Goal: Task Accomplishment & Management: Complete application form

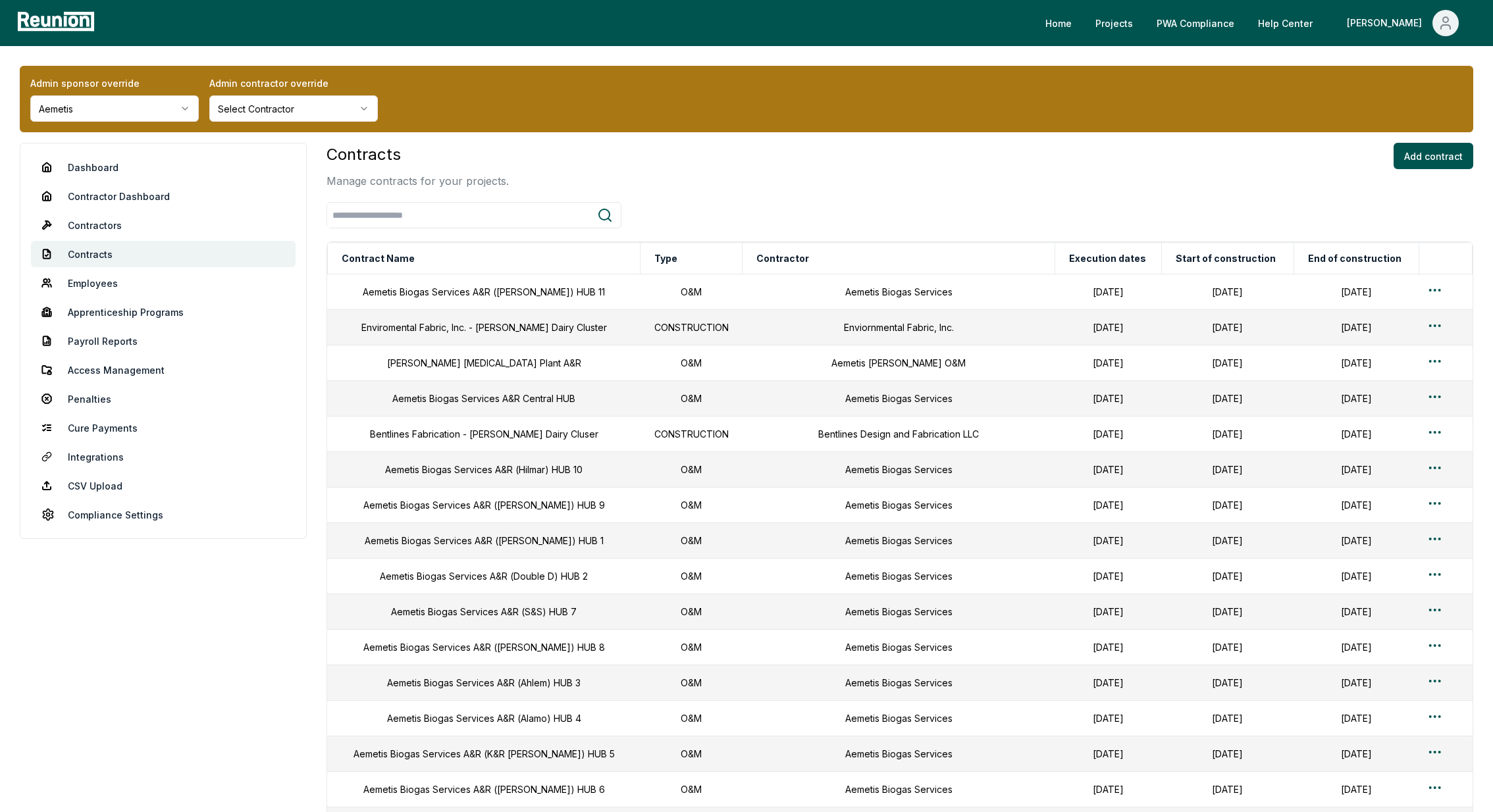
scroll to position [143, 0]
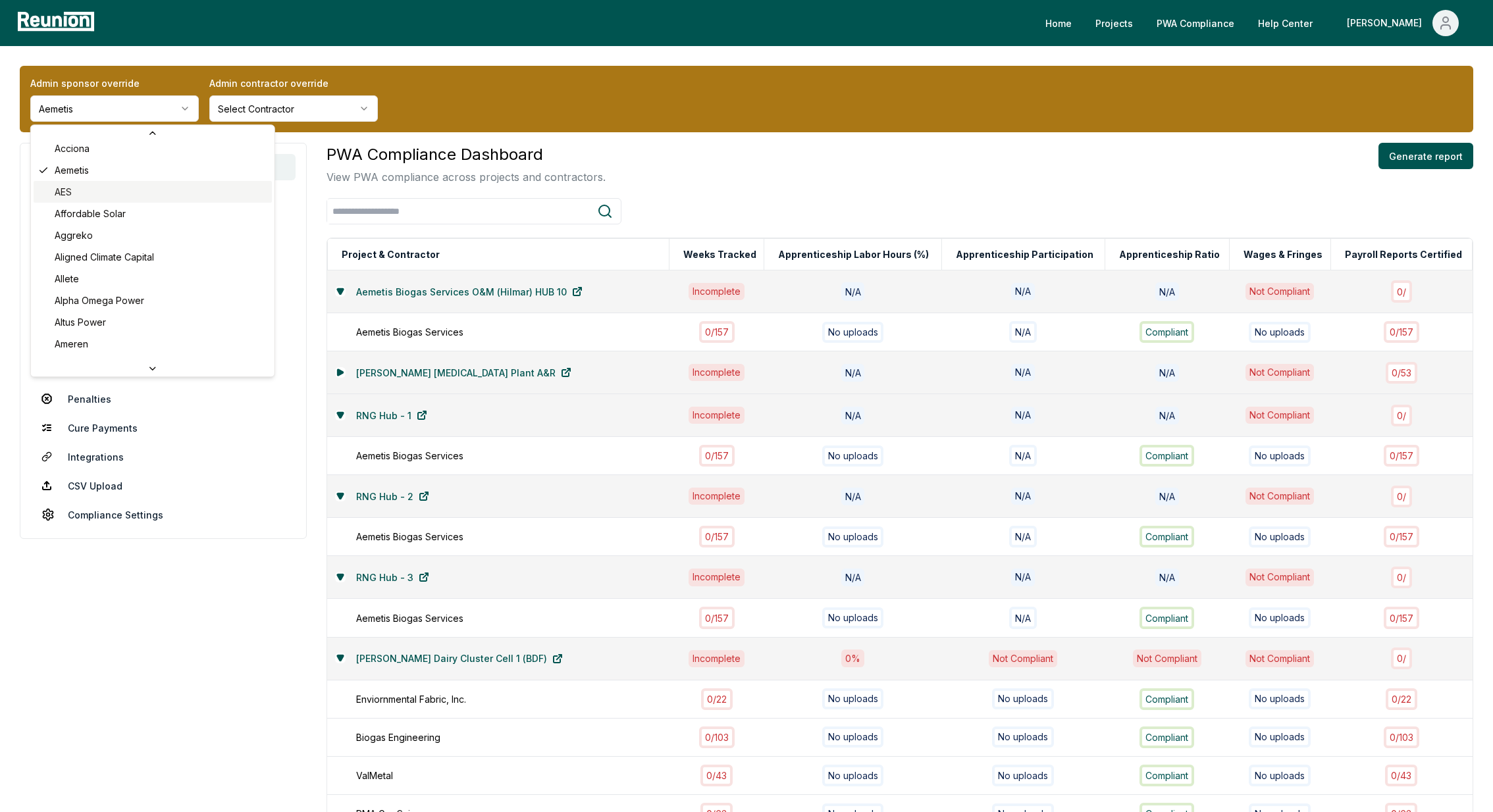
scroll to position [91, 0]
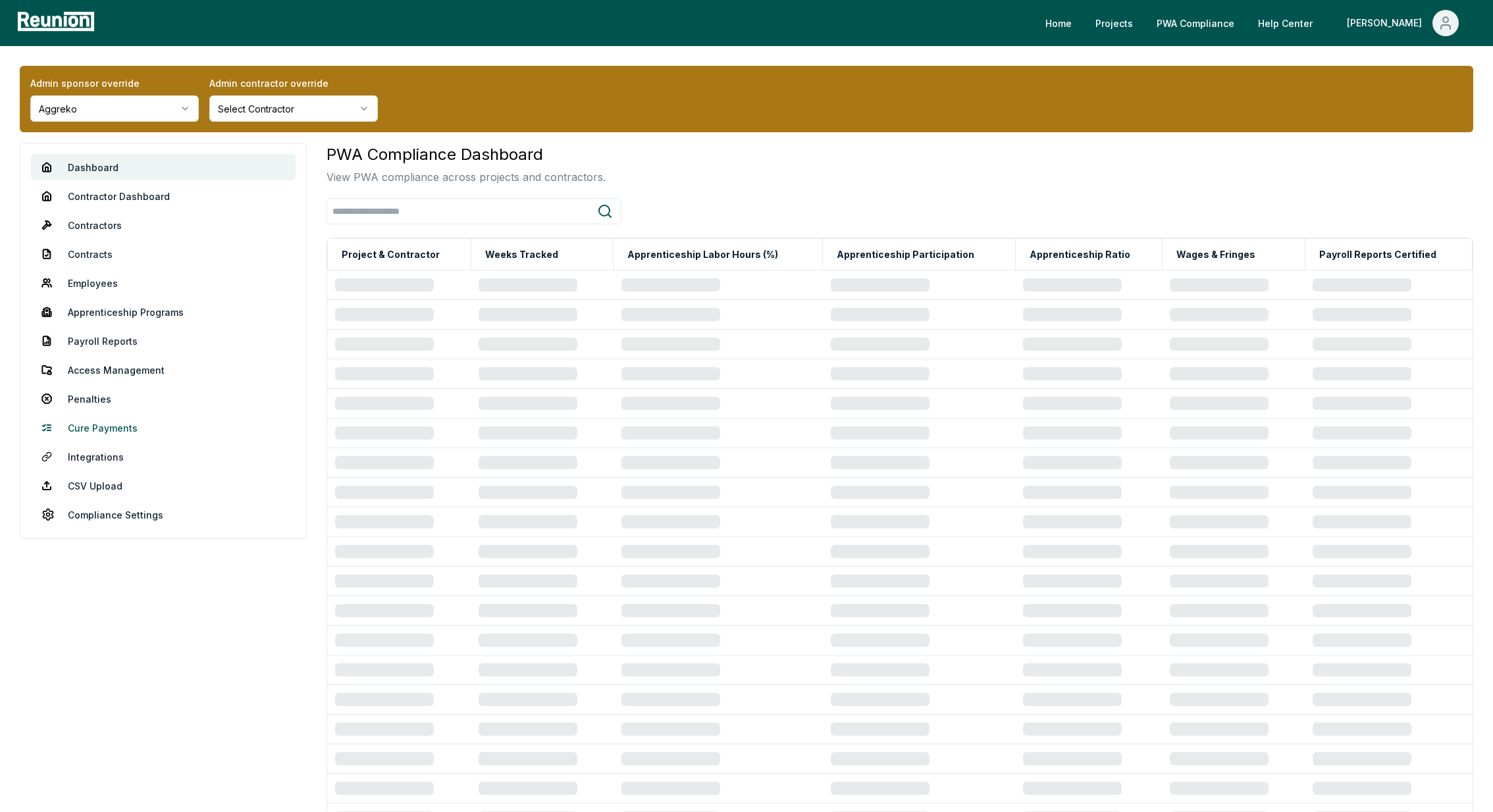
click at [103, 427] on link "Cure Payments" at bounding box center [163, 428] width 265 height 26
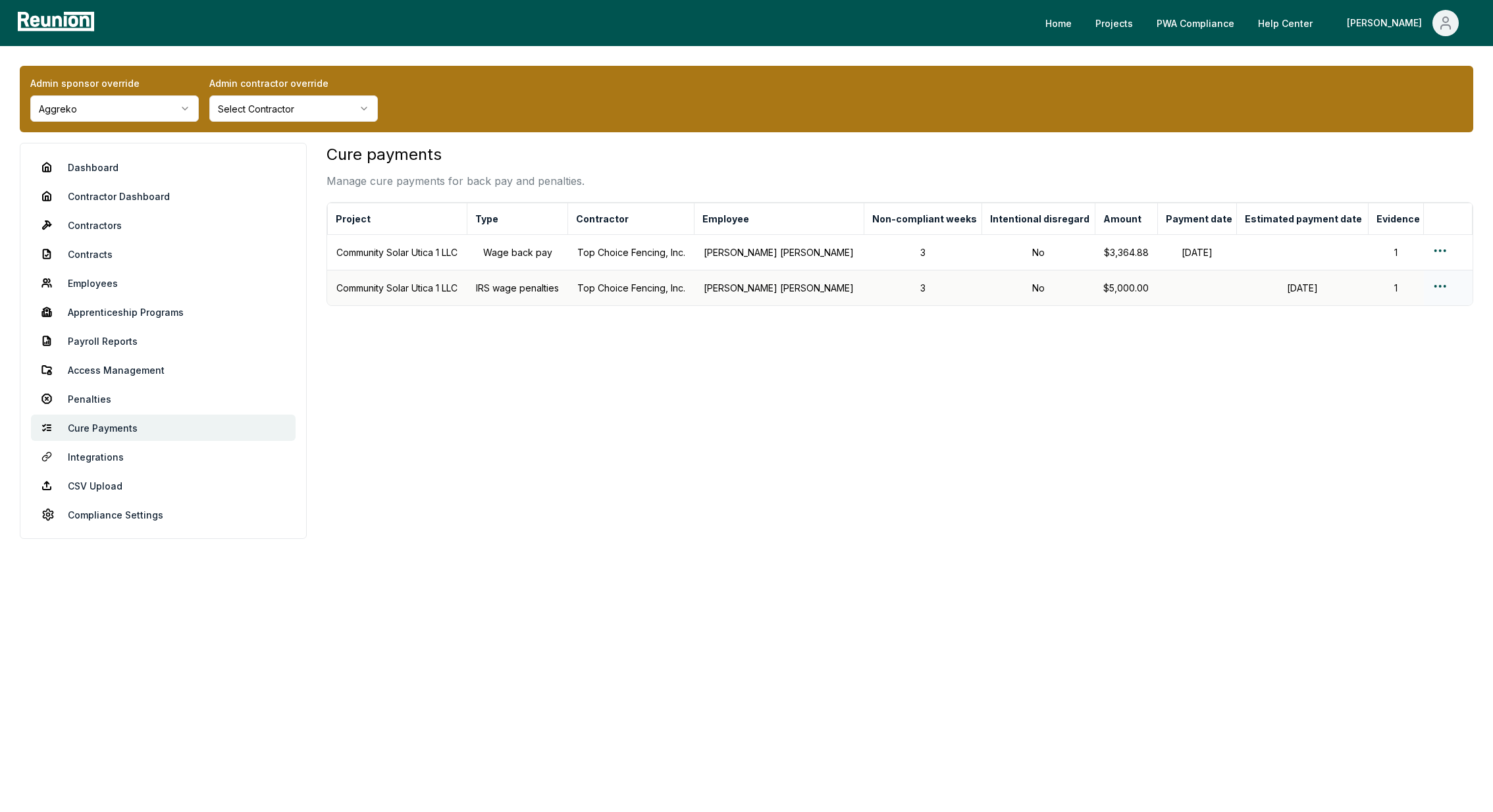
click at [1431, 286] on html "Please visit us on your desktop We're working on making our marketplace mobile-…" at bounding box center [746, 406] width 1493 height 812
click at [1375, 346] on div "Edit cure payment" at bounding box center [1419, 339] width 125 height 22
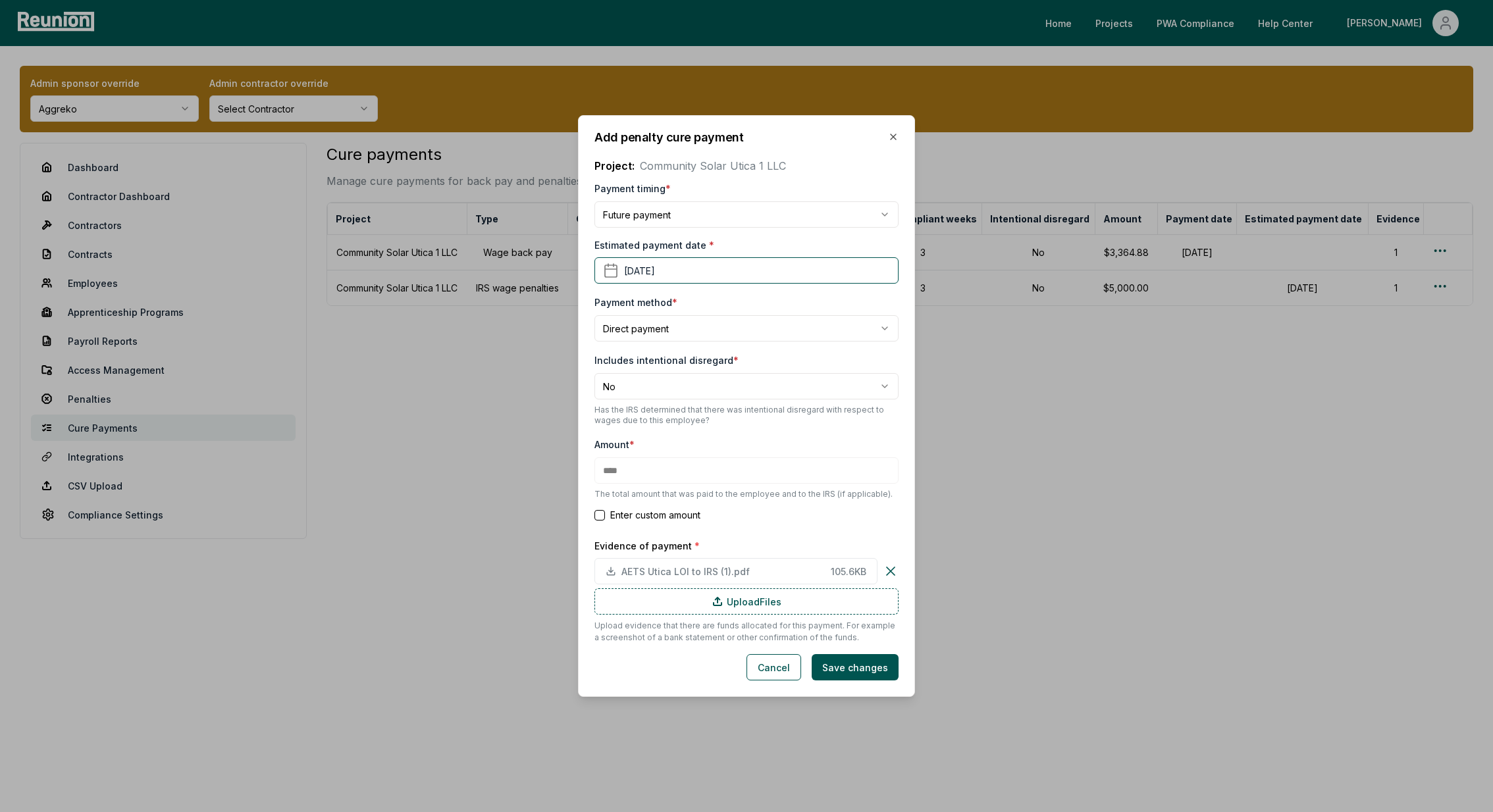
click at [886, 569] on icon at bounding box center [890, 571] width 15 height 15
type input "******"
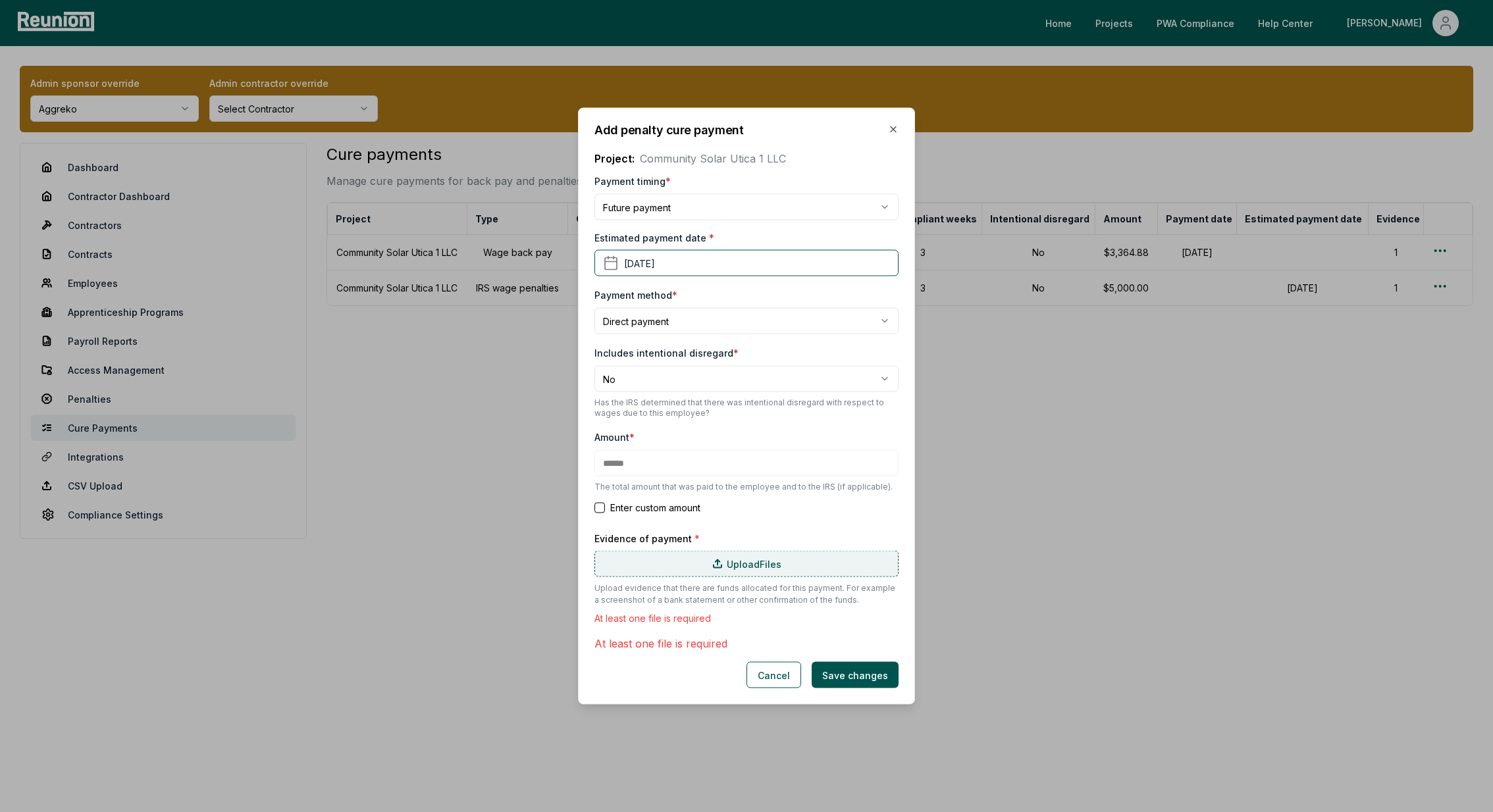
click at [812, 564] on label "Upload Files" at bounding box center [746, 564] width 304 height 26
click at [0, 0] on input "Upload Files" at bounding box center [0, 0] width 0 height 0
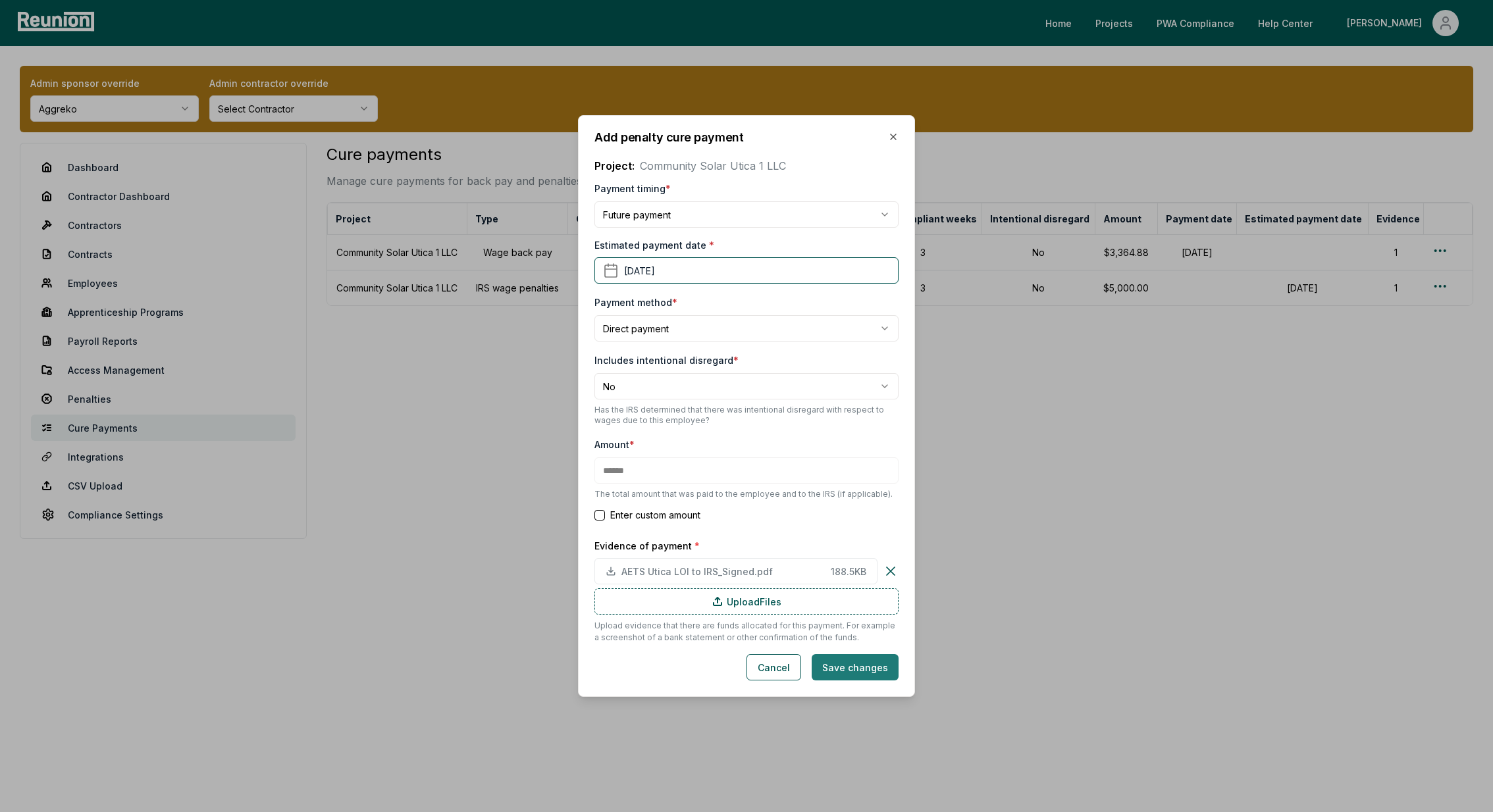
click at [854, 663] on button "Save changes" at bounding box center [855, 667] width 87 height 26
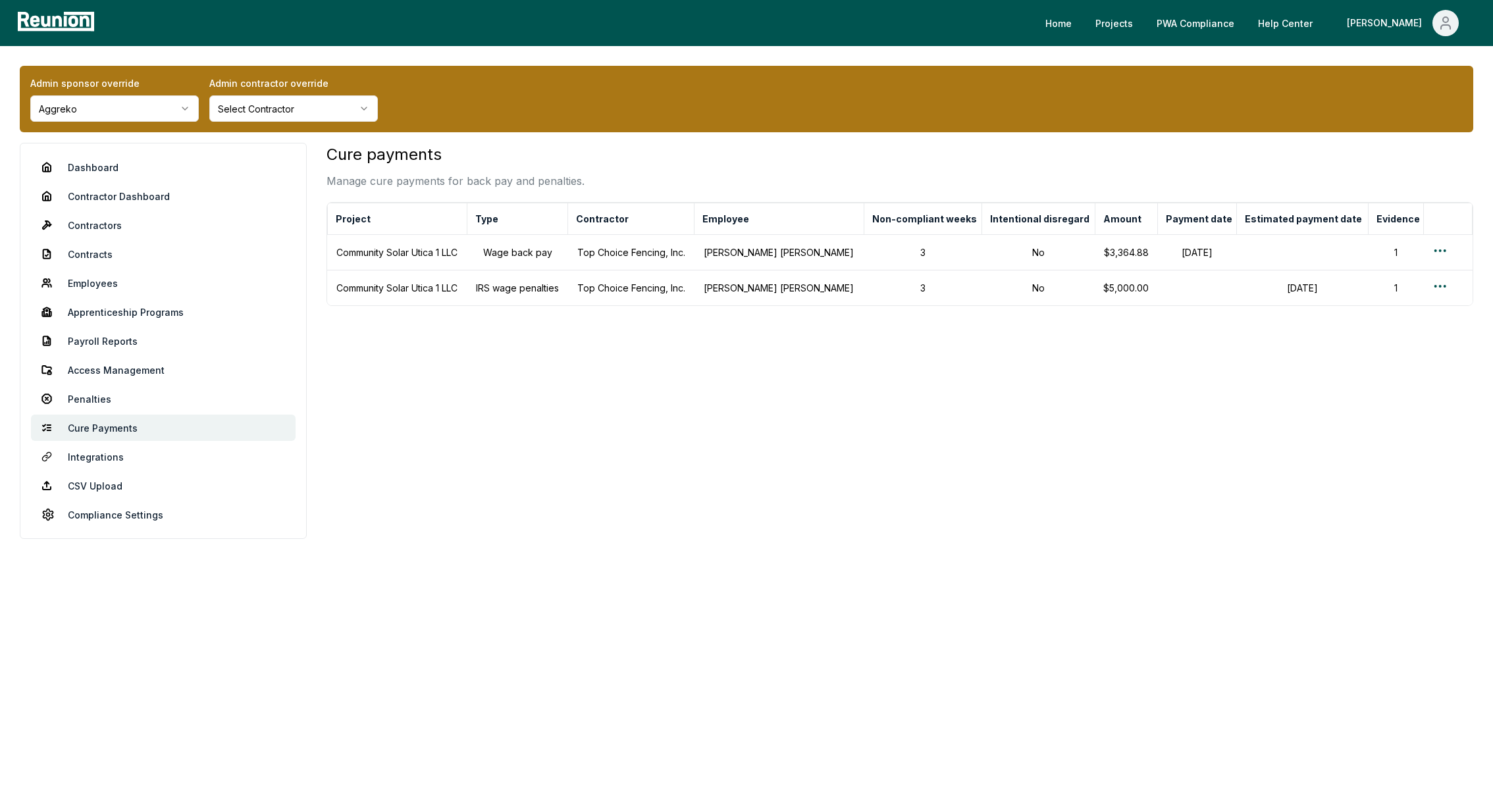
click at [135, 108] on html "Please visit us on your desktop We're working on making our marketplace mobile-…" at bounding box center [746, 406] width 1493 height 812
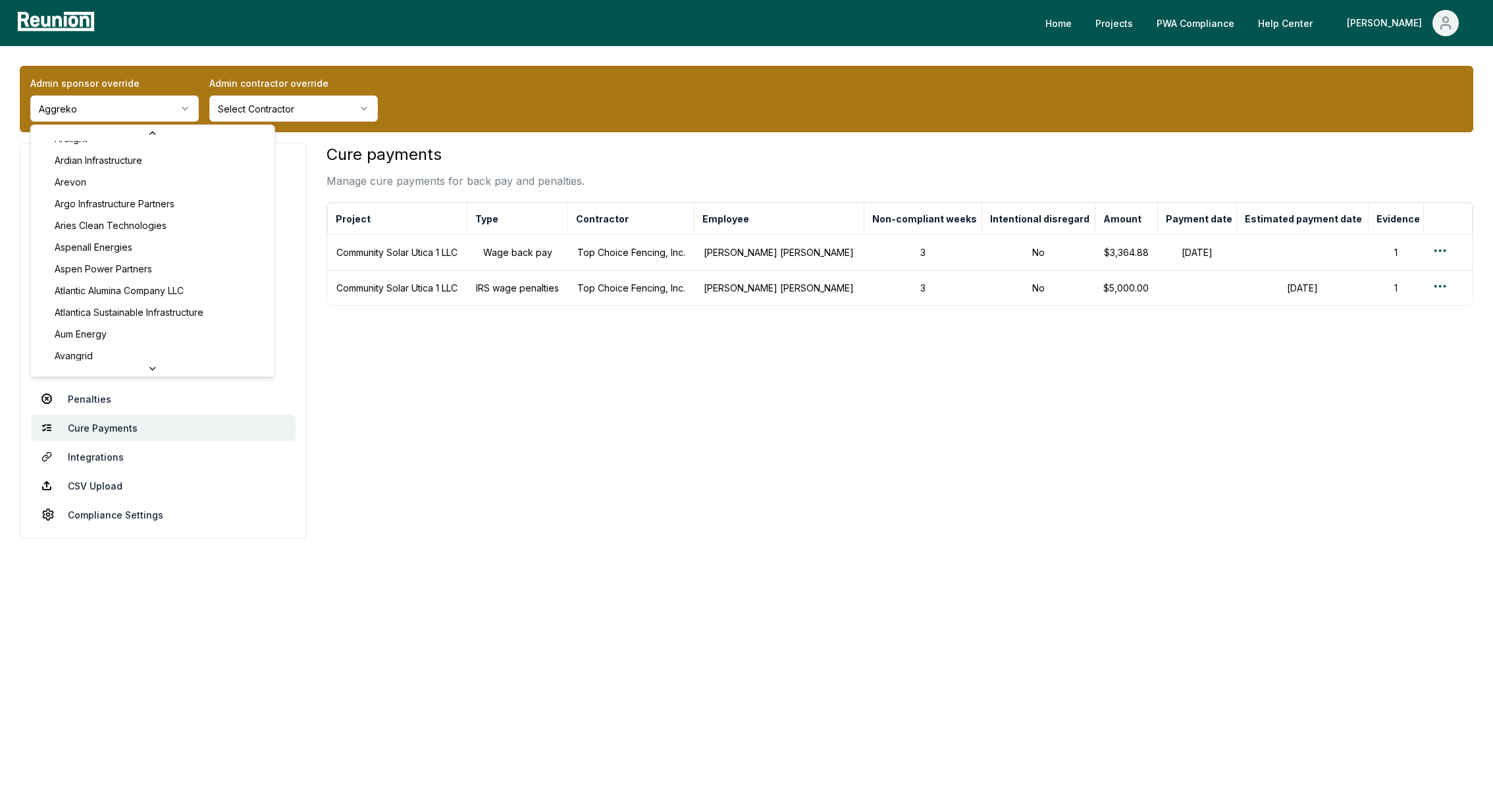
scroll to position [468, 0]
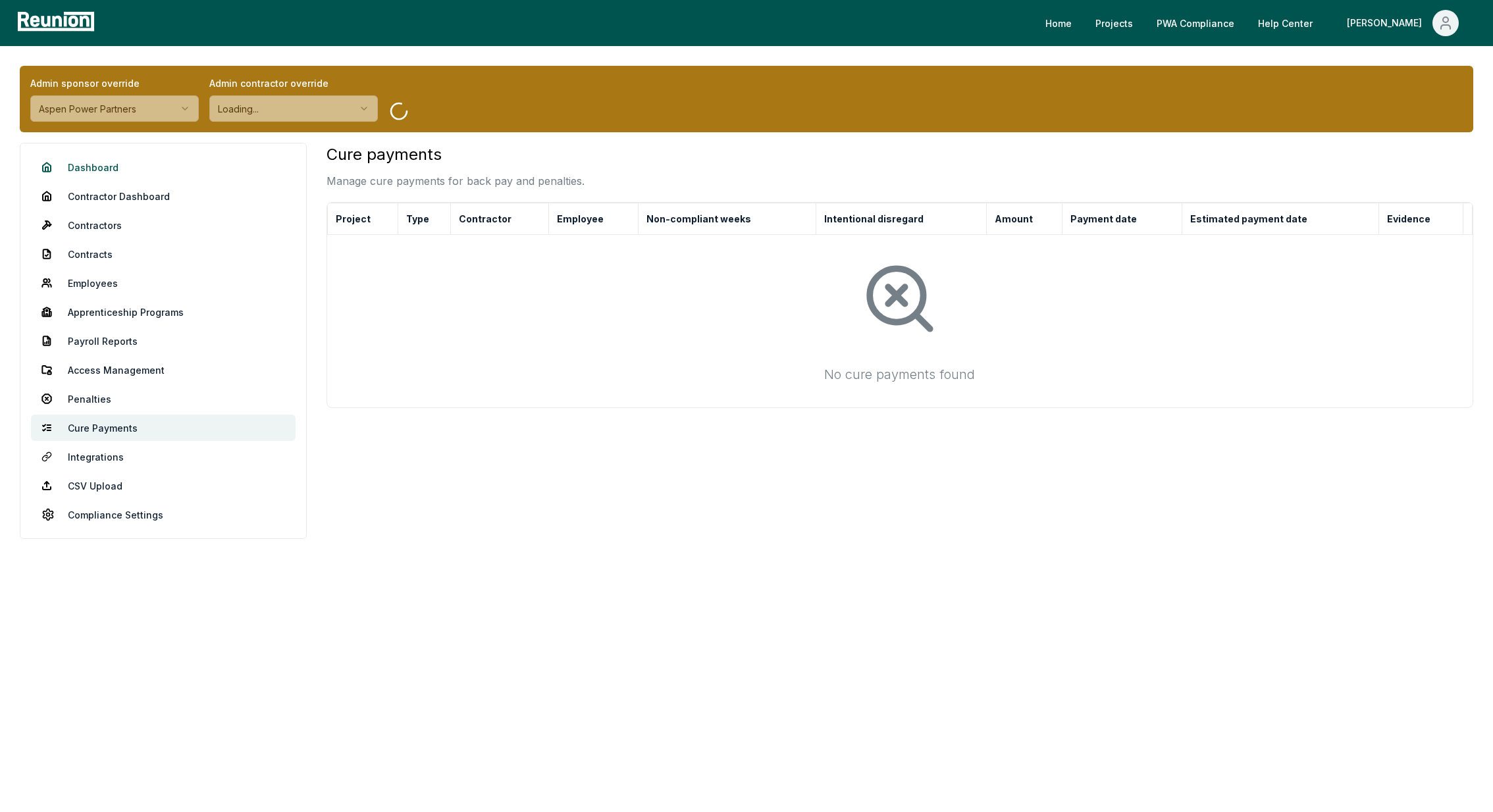
click at [104, 165] on link "Dashboard" at bounding box center [163, 167] width 265 height 26
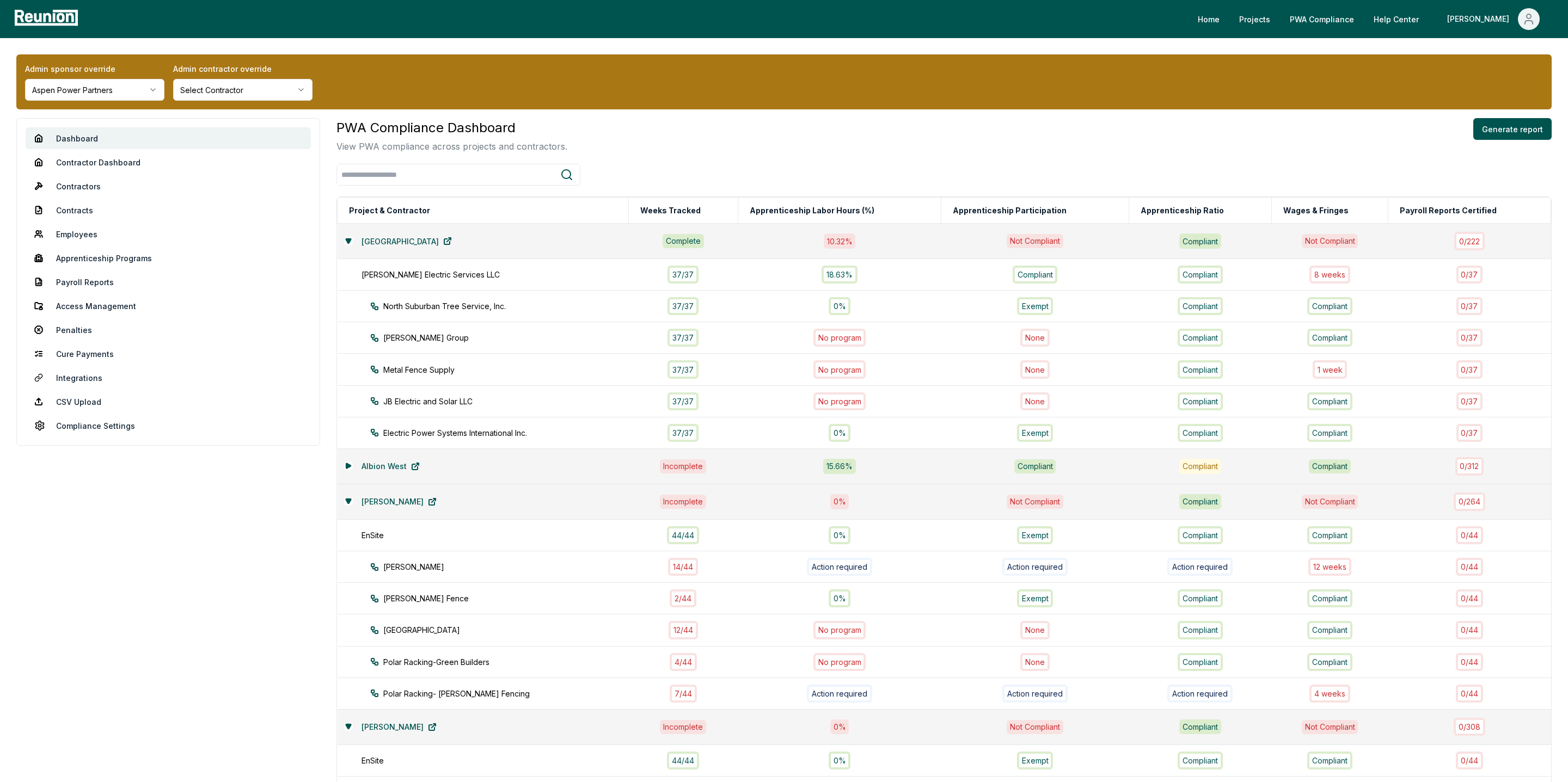
click at [99, 93] on html "Please visit us on your desktop We're working on making our marketplace mobile-…" at bounding box center [784, 620] width 1568 height 1240
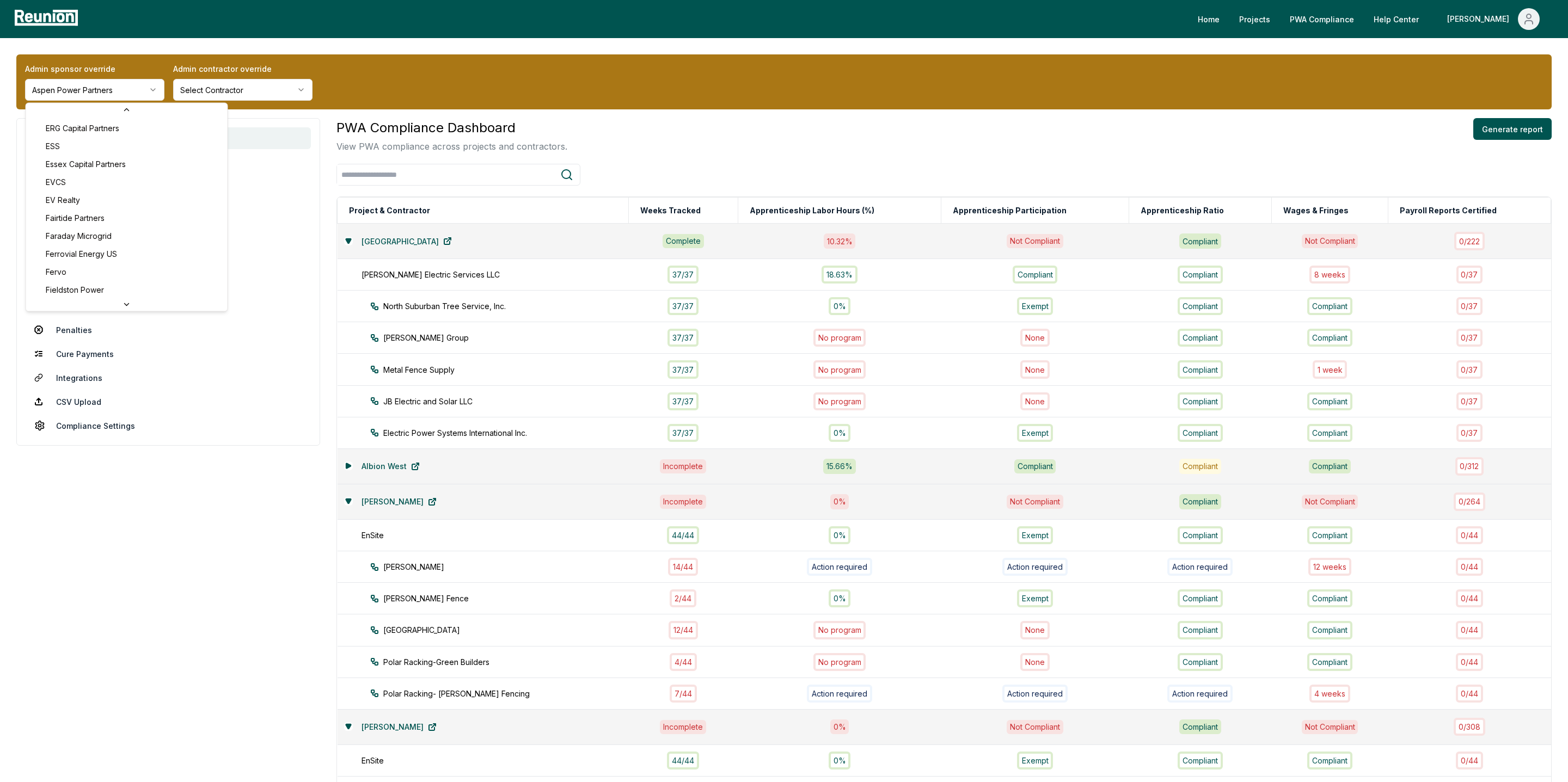
scroll to position [1723, 0]
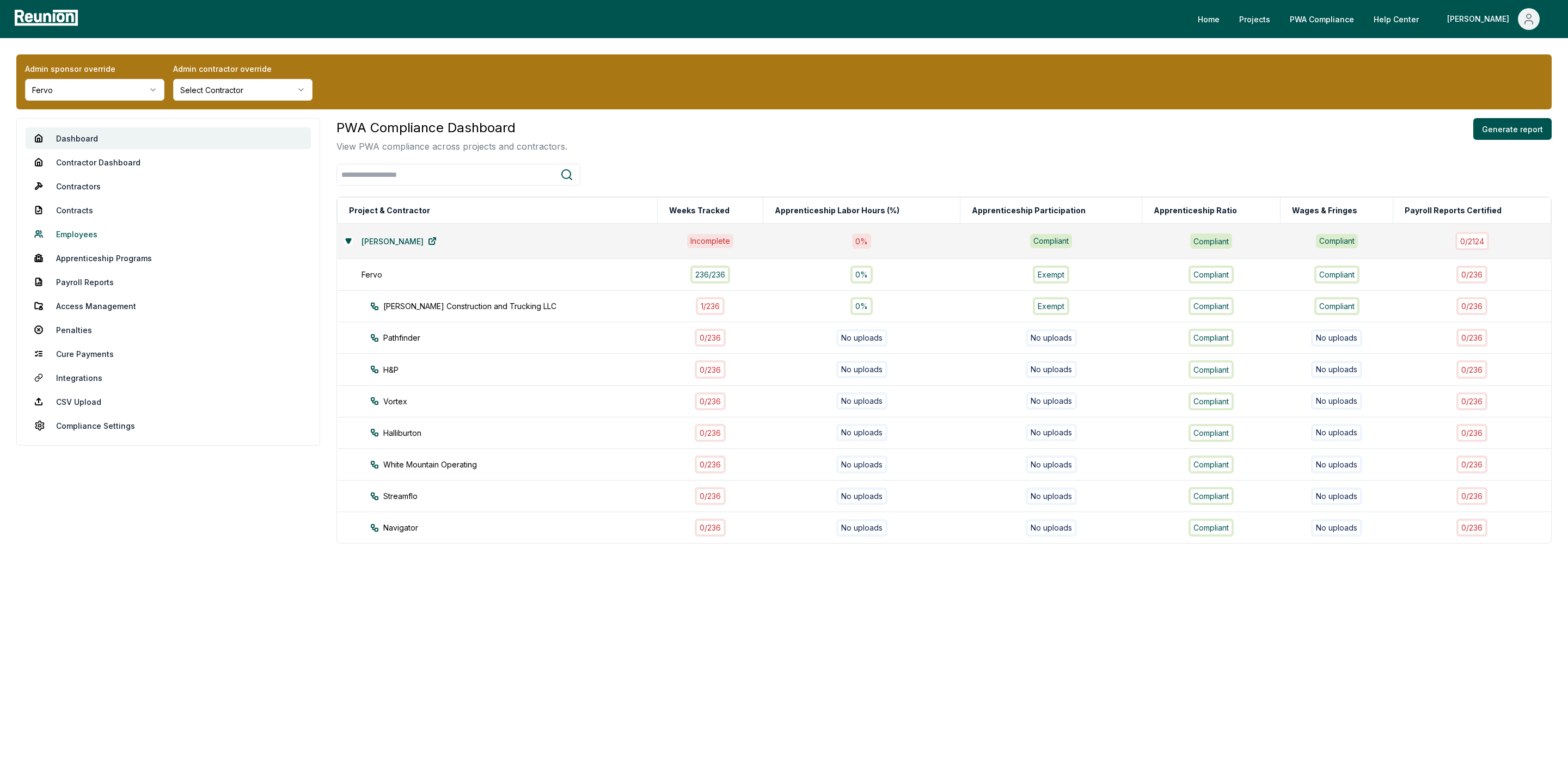
click at [72, 234] on link "Employees" at bounding box center [168, 234] width 285 height 22
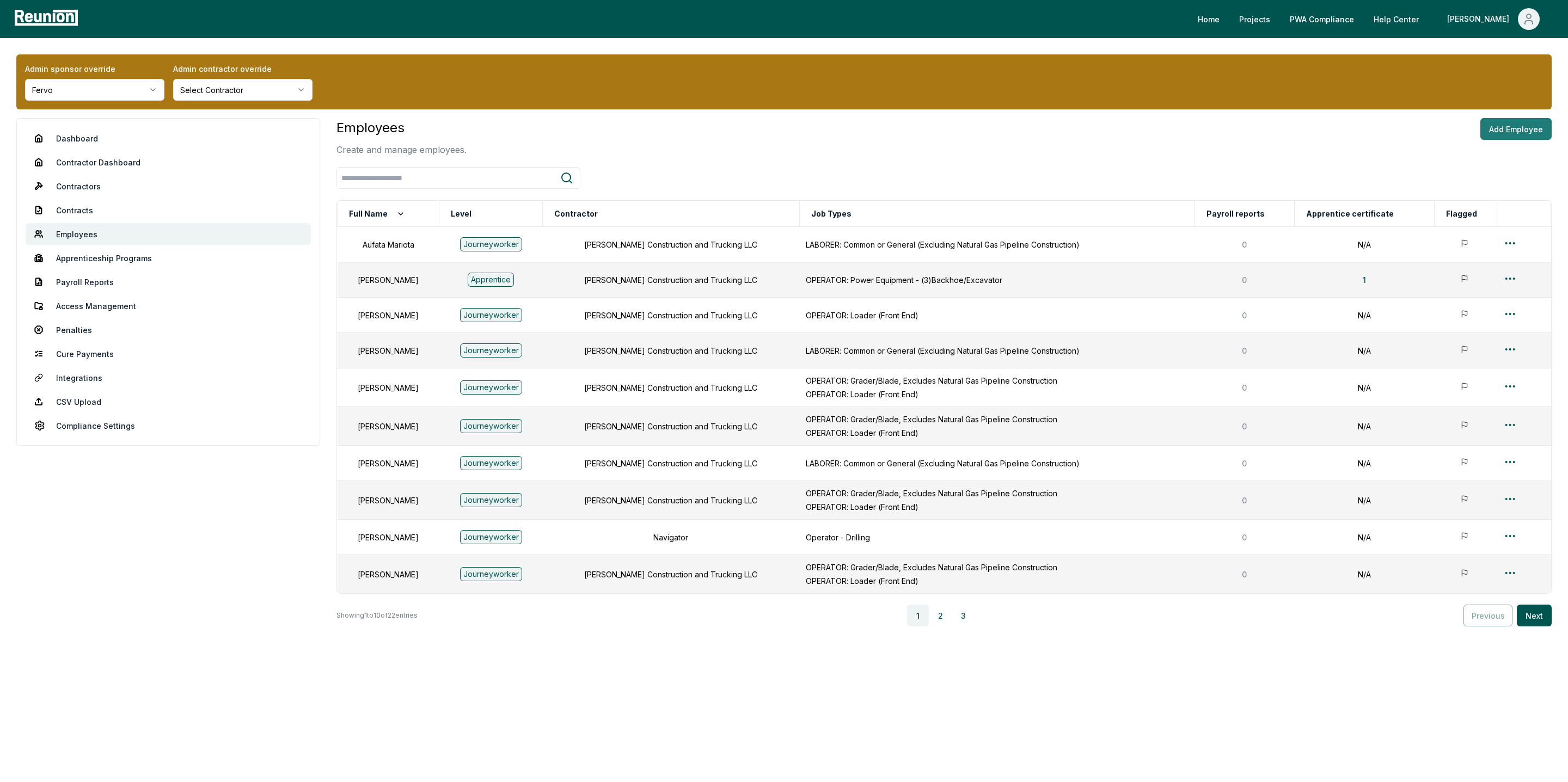
click at [1525, 124] on button "Add Employee" at bounding box center [1516, 129] width 71 height 22
click at [1505, 243] on html "Please visit us on your desktop We're working on making our marketplace mobile-…" at bounding box center [784, 391] width 1568 height 782
click at [1480, 287] on div "Edit" at bounding box center [1508, 287] width 103 height 18
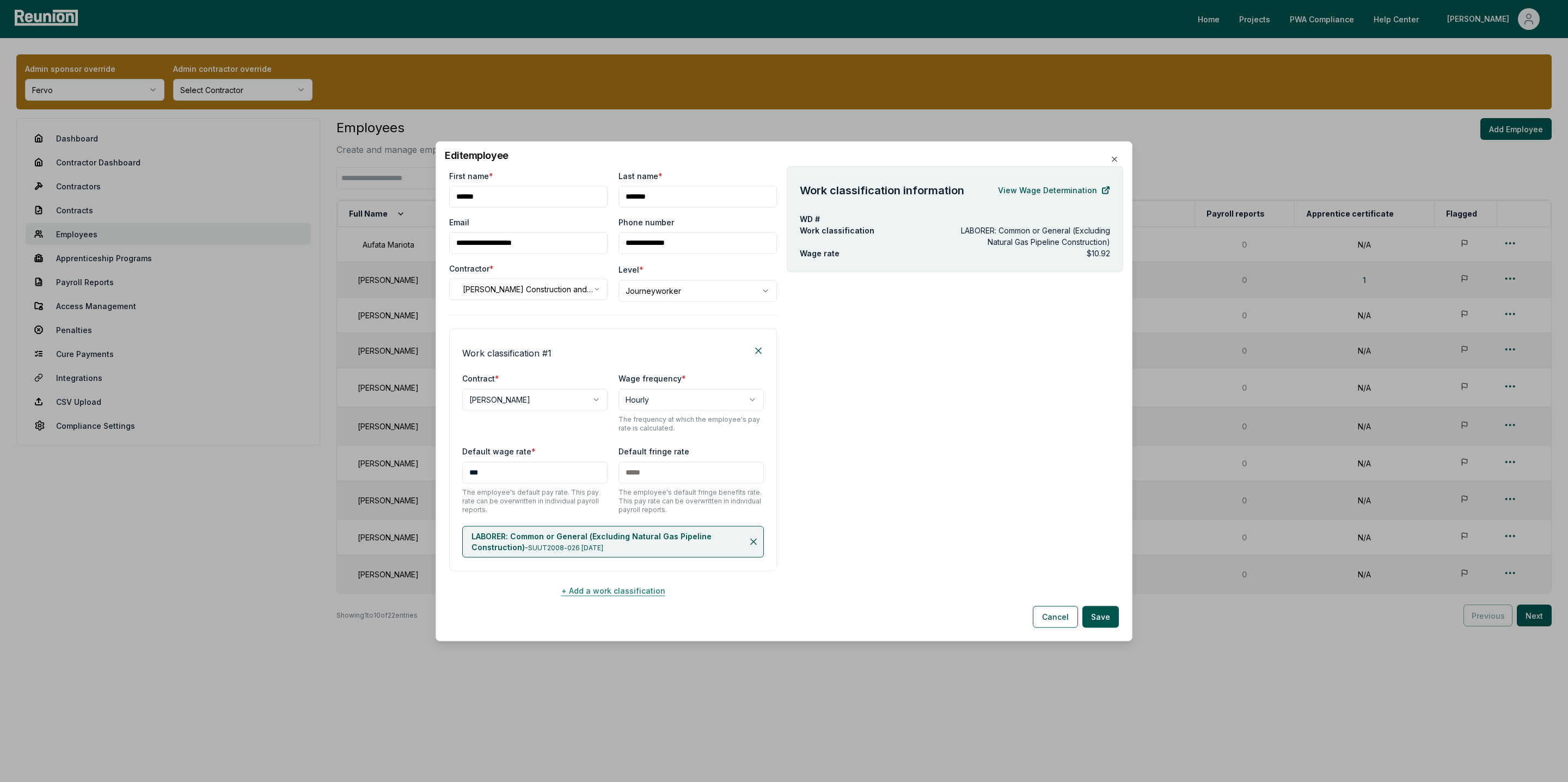
click at [589, 593] on button "+ Add a work classification" at bounding box center [613, 591] width 327 height 22
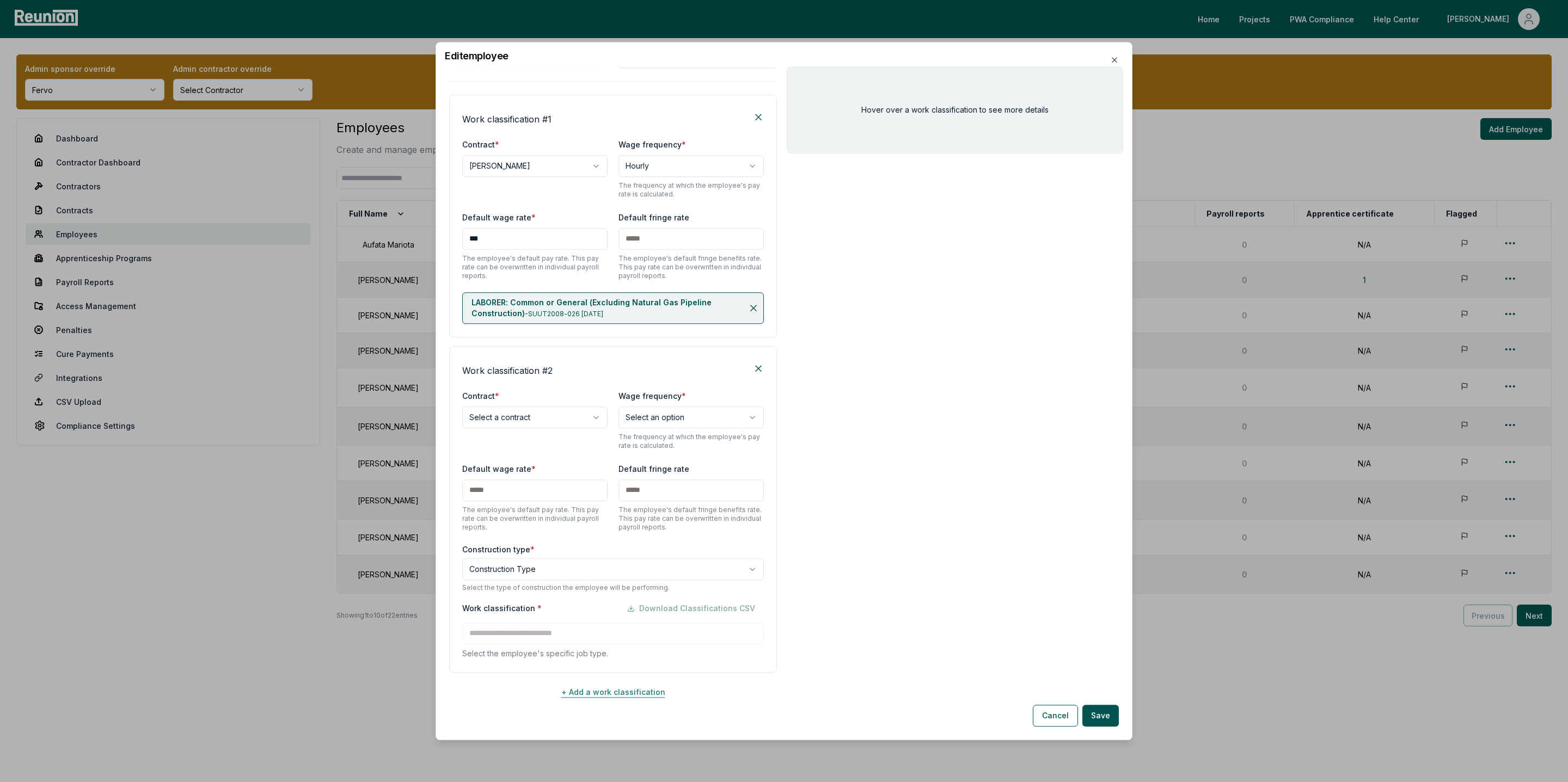
scroll to position [138, 0]
click at [509, 411] on body "Please visit us on your desktop We're working on making our marketplace mobile-…" at bounding box center [784, 391] width 1568 height 782
select select "**********"
click at [678, 410] on body "Please visit us on your desktop We're working on making our marketplace mobile-…" at bounding box center [784, 391] width 1568 height 782
select select "******"
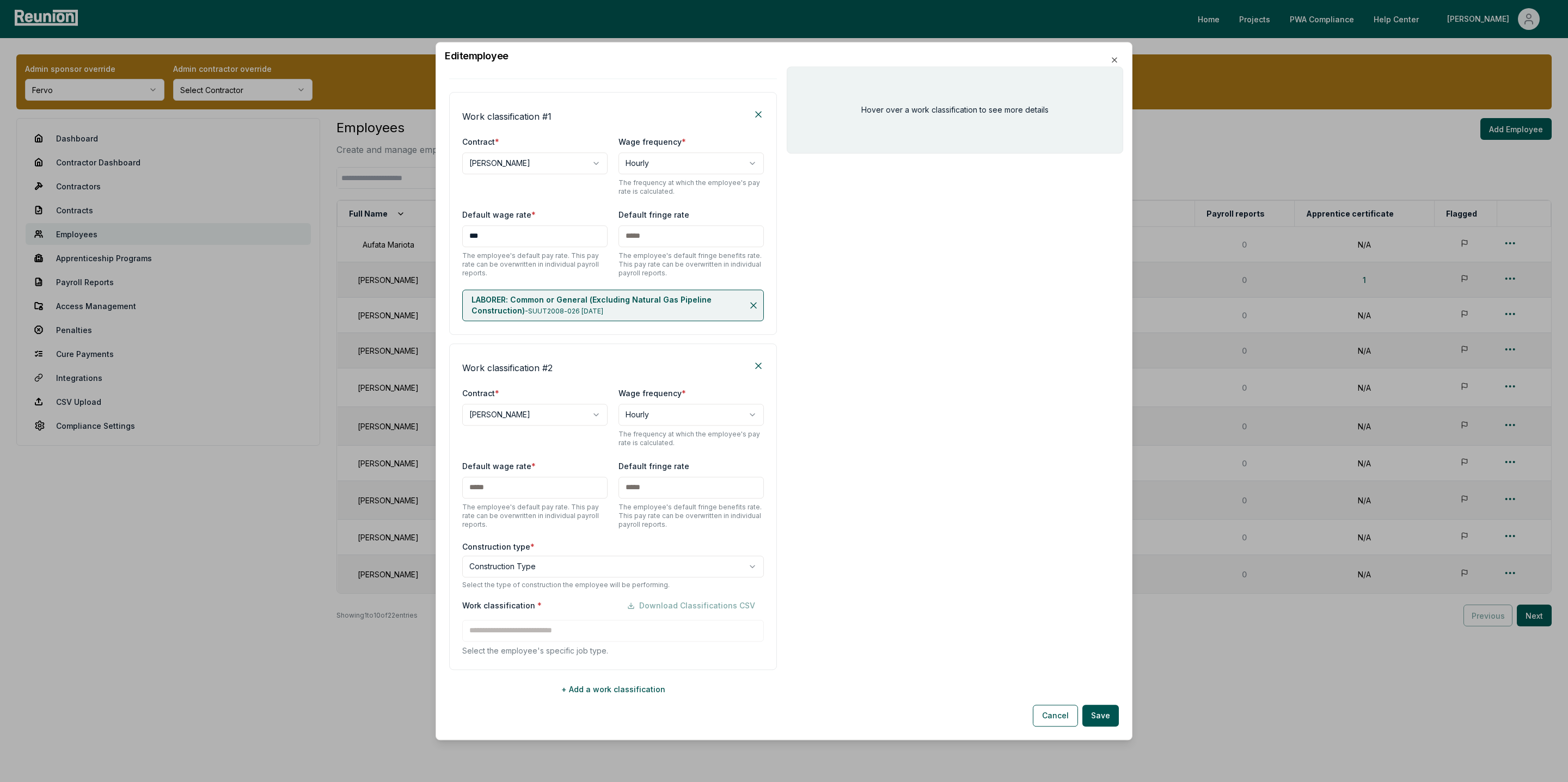
click at [523, 492] on input "text" at bounding box center [534, 488] width 145 height 22
type input "***"
click at [482, 574] on body "Please visit us on your desktop We're working on making our marketplace mobile-…" at bounding box center [784, 391] width 1568 height 782
select select "**********"
click at [502, 636] on div "Work classification * Download Classifications CSV Select the employee's specif…" at bounding box center [613, 626] width 302 height 61
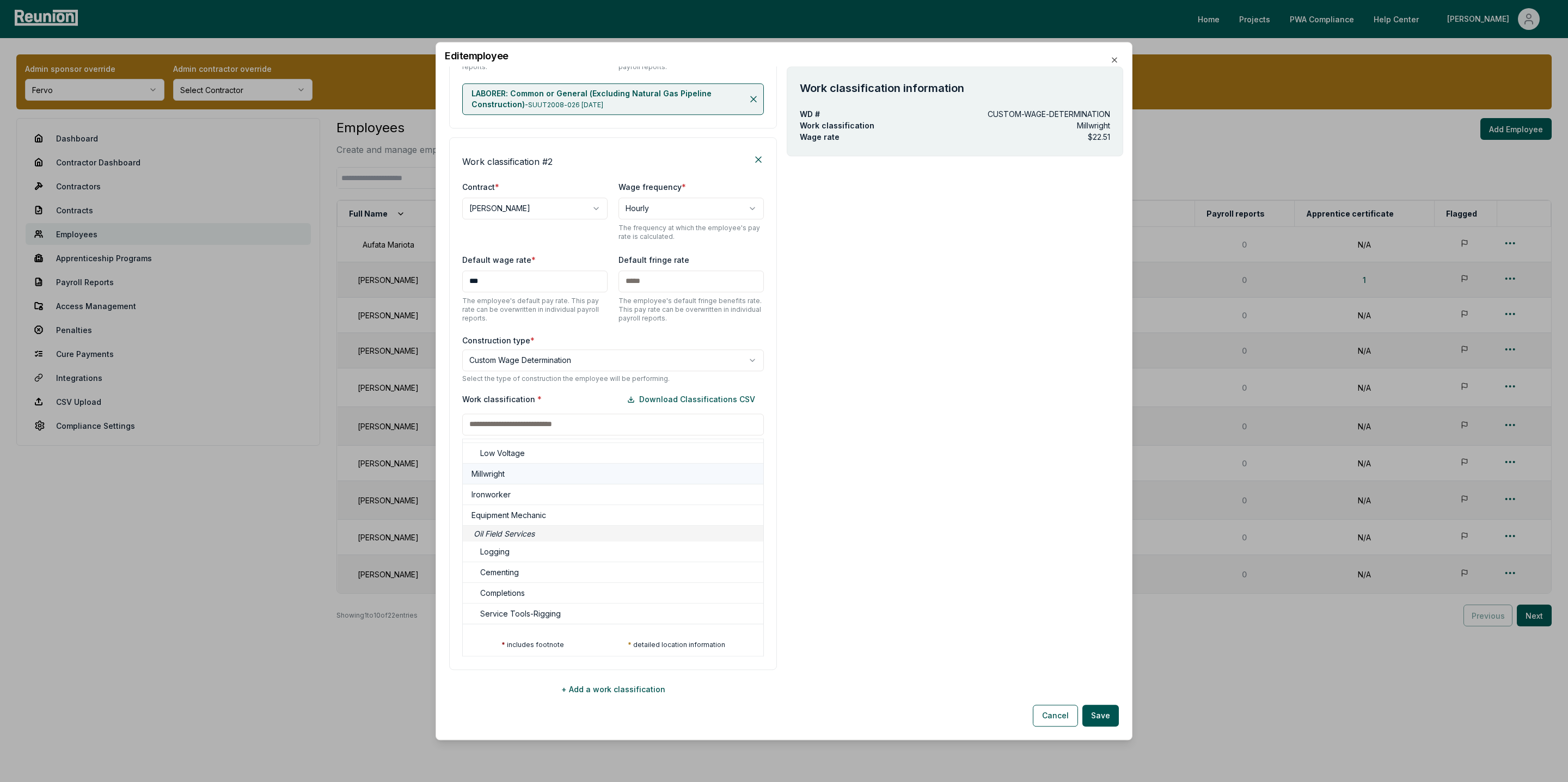
scroll to position [0, 0]
